Goal: Navigation & Orientation: Go to known website

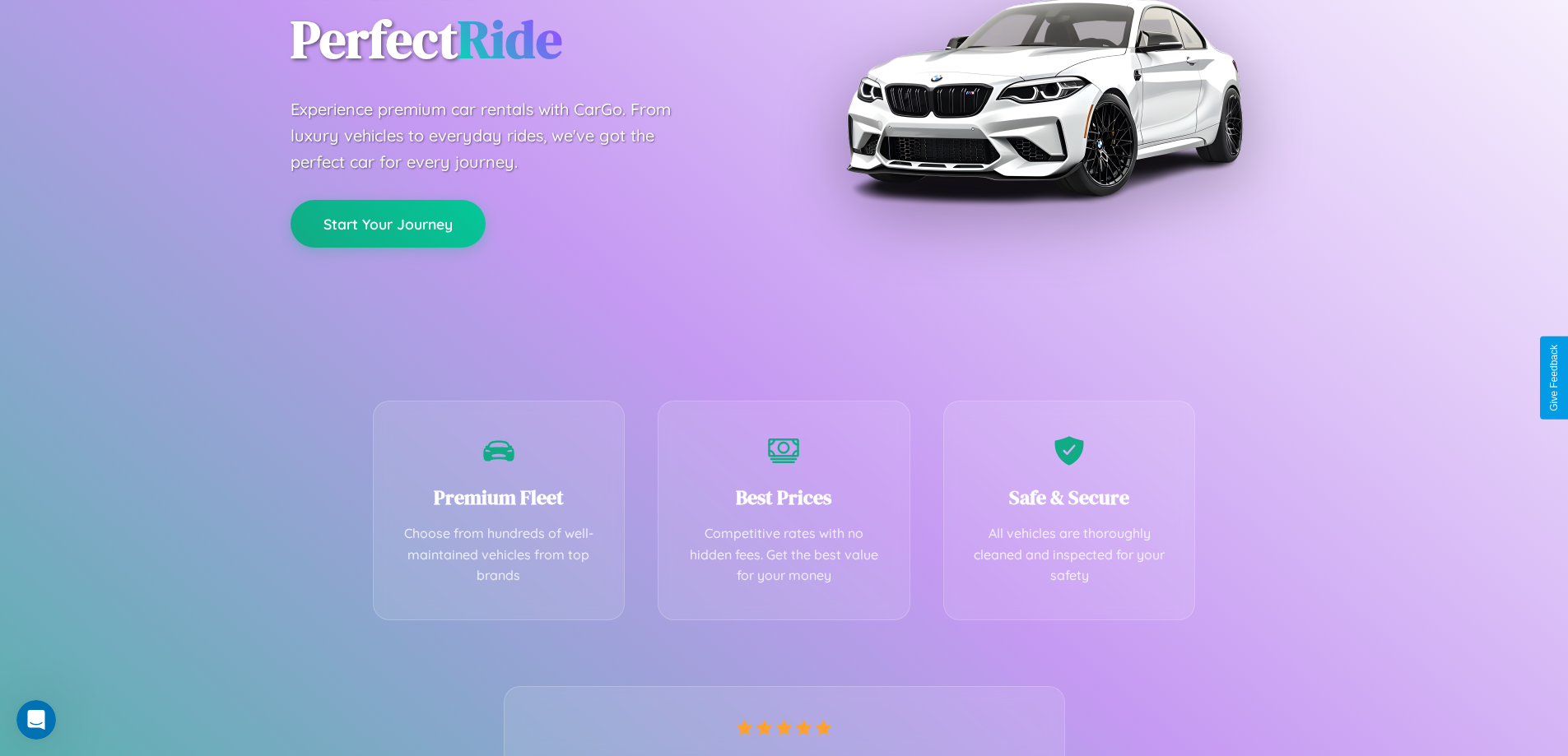
scroll to position [324, 0]
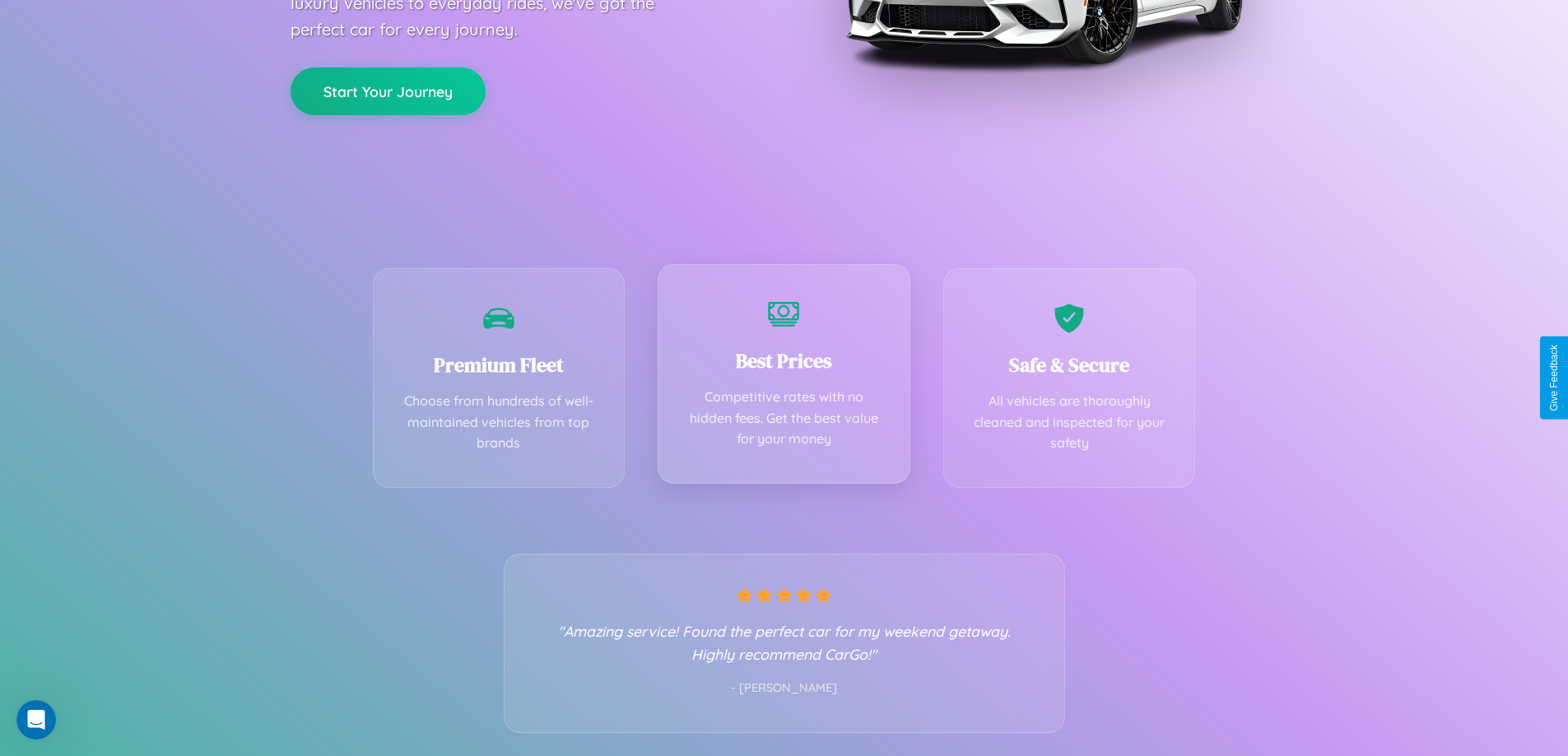
click at [784, 378] on div "Best Prices Competitive rates with no hidden fees. Get the best value for your …" at bounding box center [784, 374] width 253 height 220
click at [388, 89] on button "Start Your Journey" at bounding box center [387, 89] width 195 height 48
click at [388, 88] on button "Start Your Journey" at bounding box center [387, 89] width 195 height 48
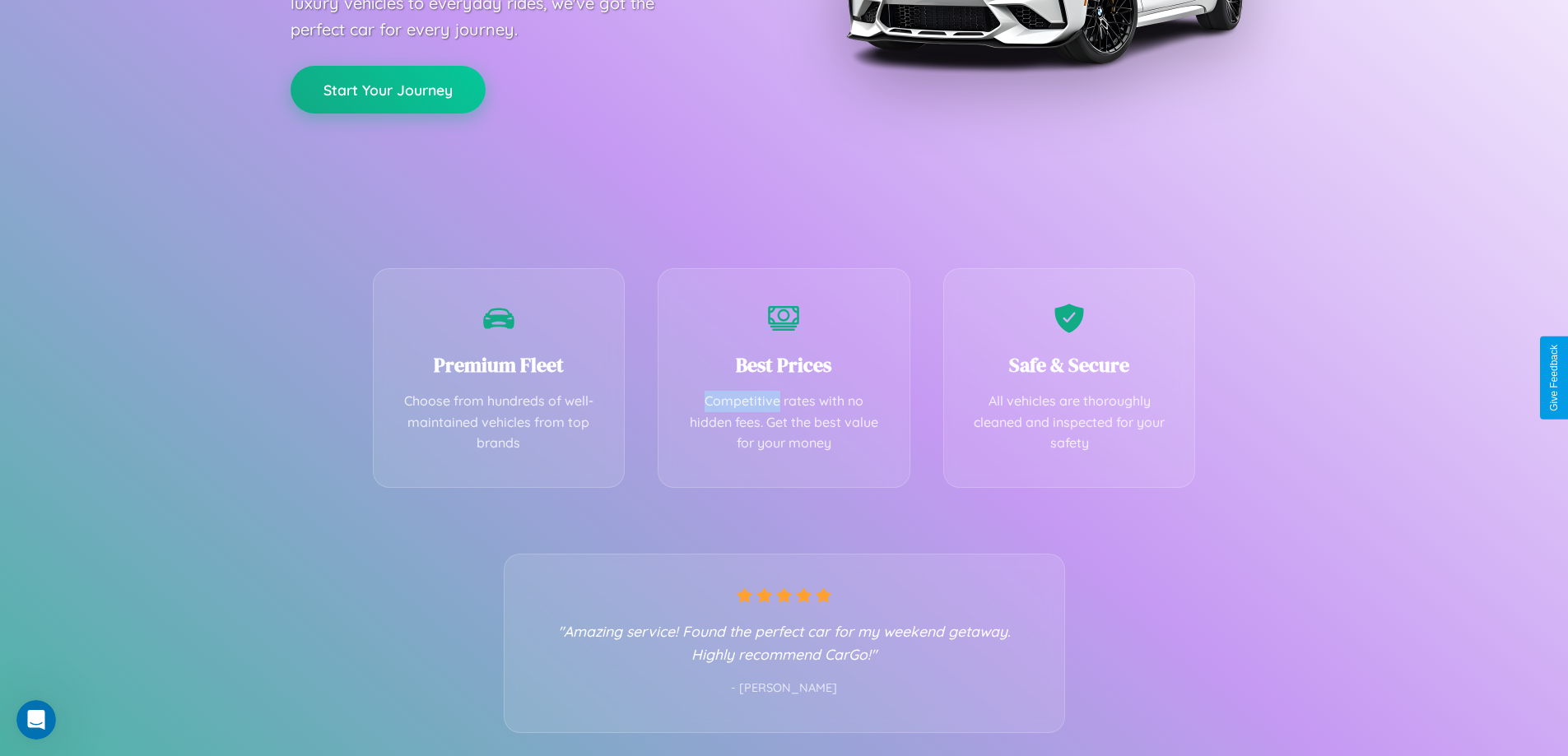
click at [388, 88] on button "Start Your Journey" at bounding box center [387, 89] width 195 height 48
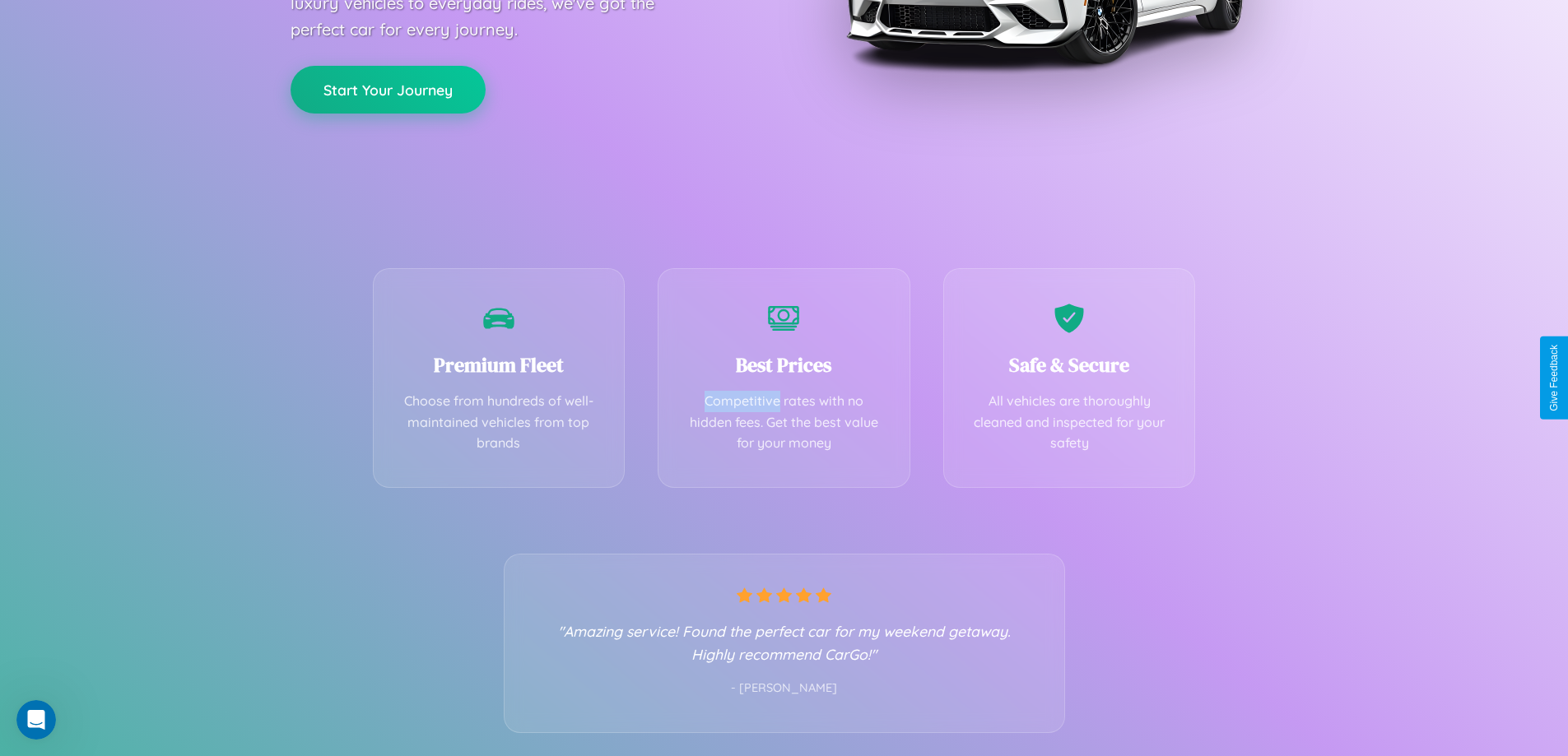
click at [388, 88] on button "Start Your Journey" at bounding box center [387, 89] width 195 height 48
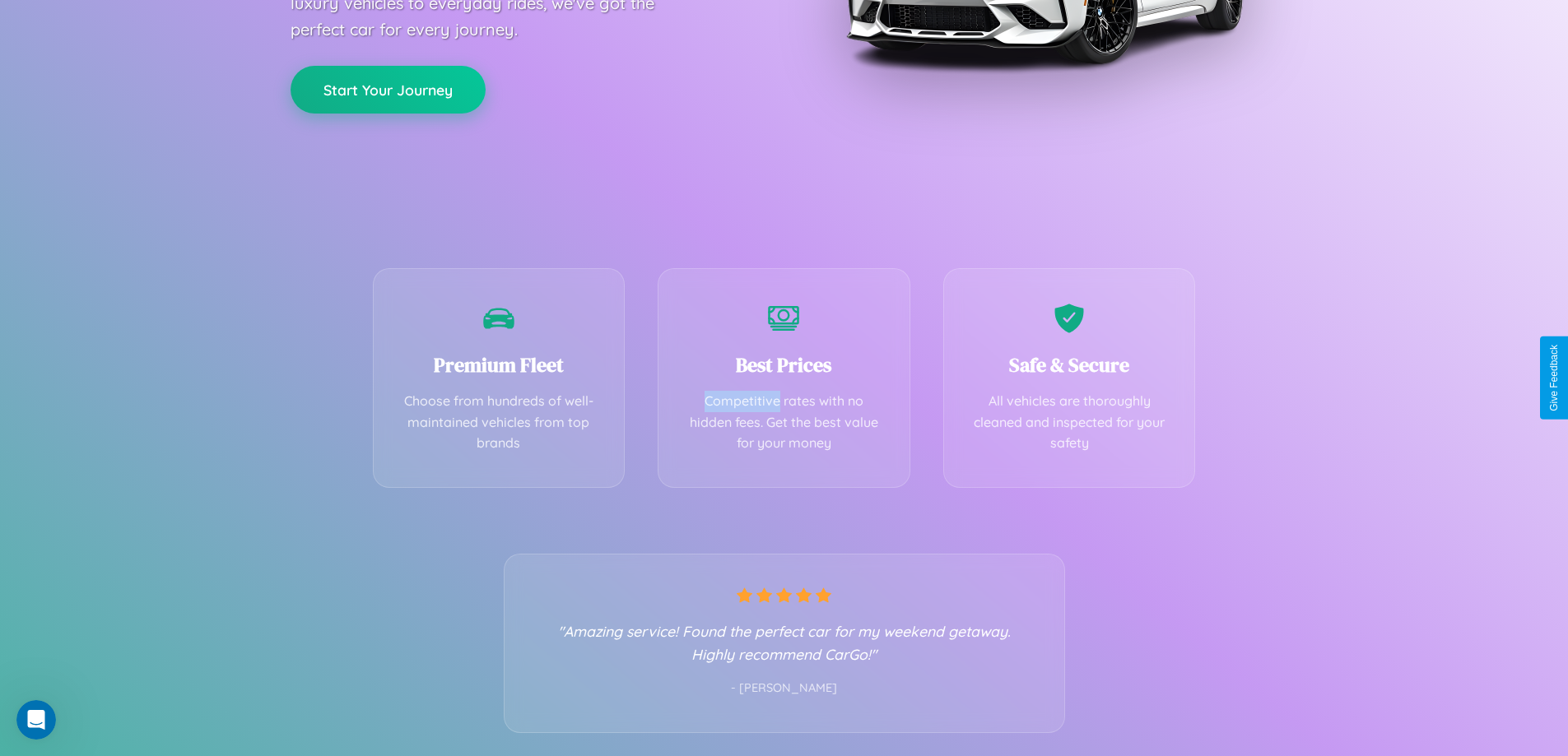
click at [388, 88] on button "Start Your Journey" at bounding box center [387, 89] width 195 height 48
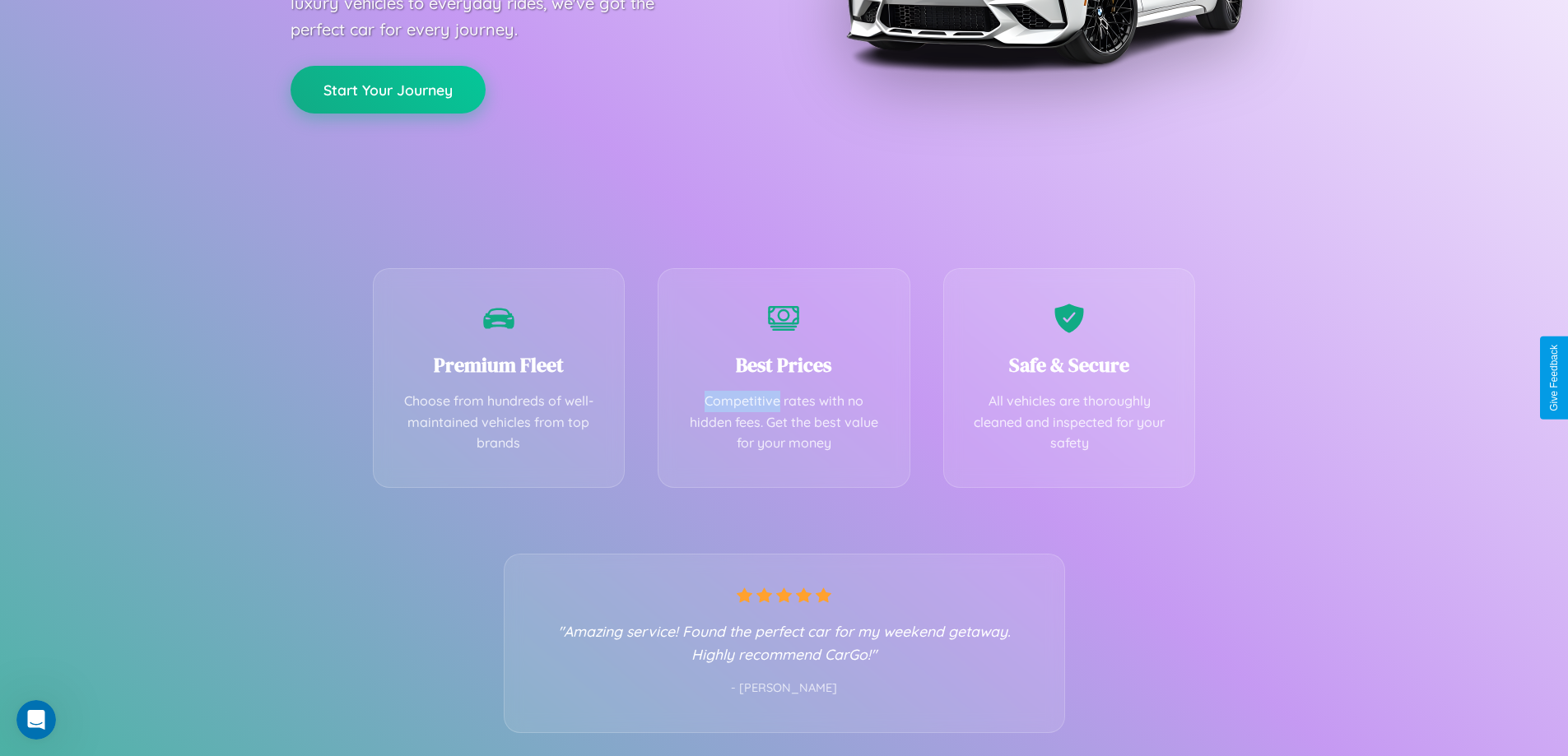
click at [388, 88] on button "Start Your Journey" at bounding box center [387, 89] width 195 height 48
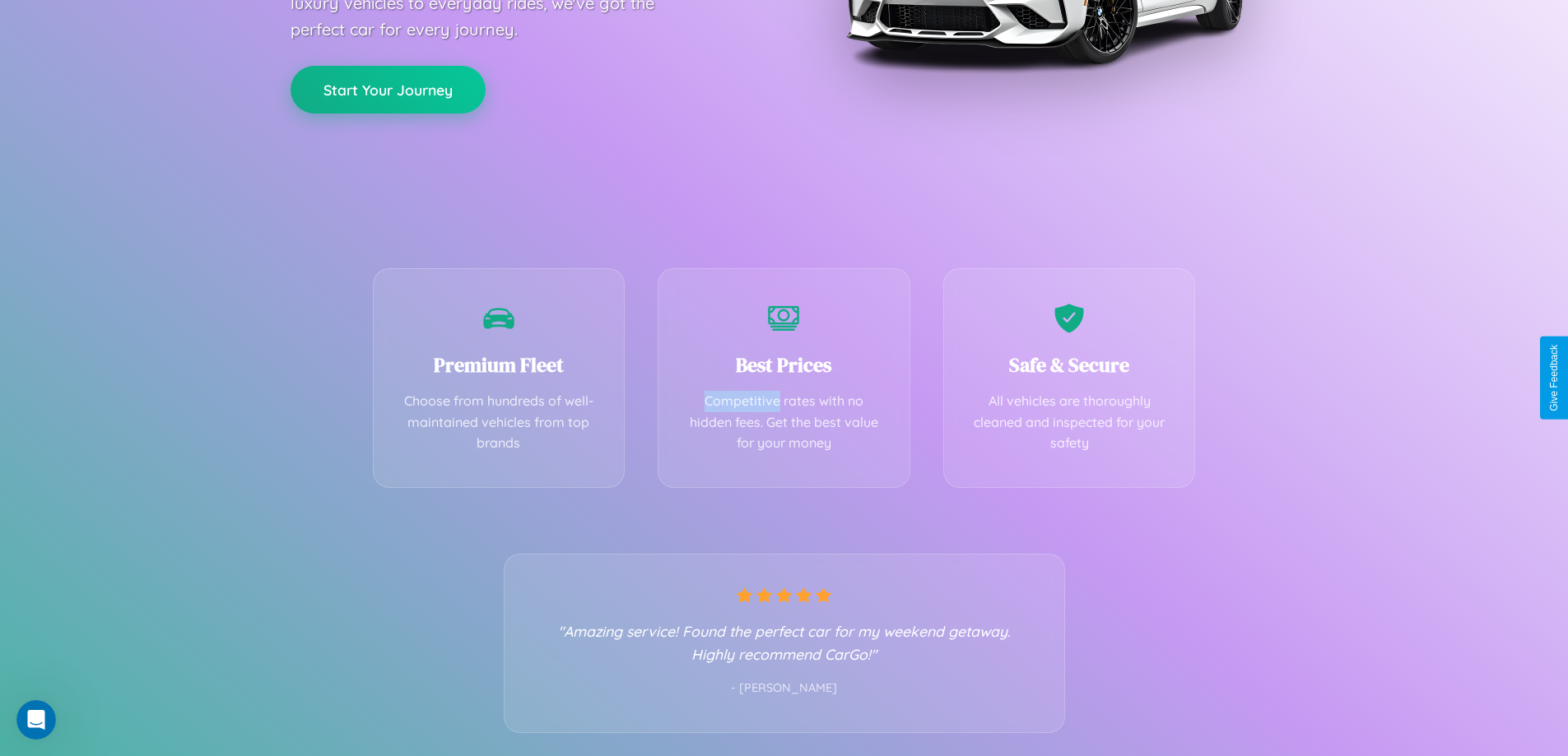
click at [388, 88] on button "Start Your Journey" at bounding box center [387, 89] width 195 height 48
